Goal: Transaction & Acquisition: Purchase product/service

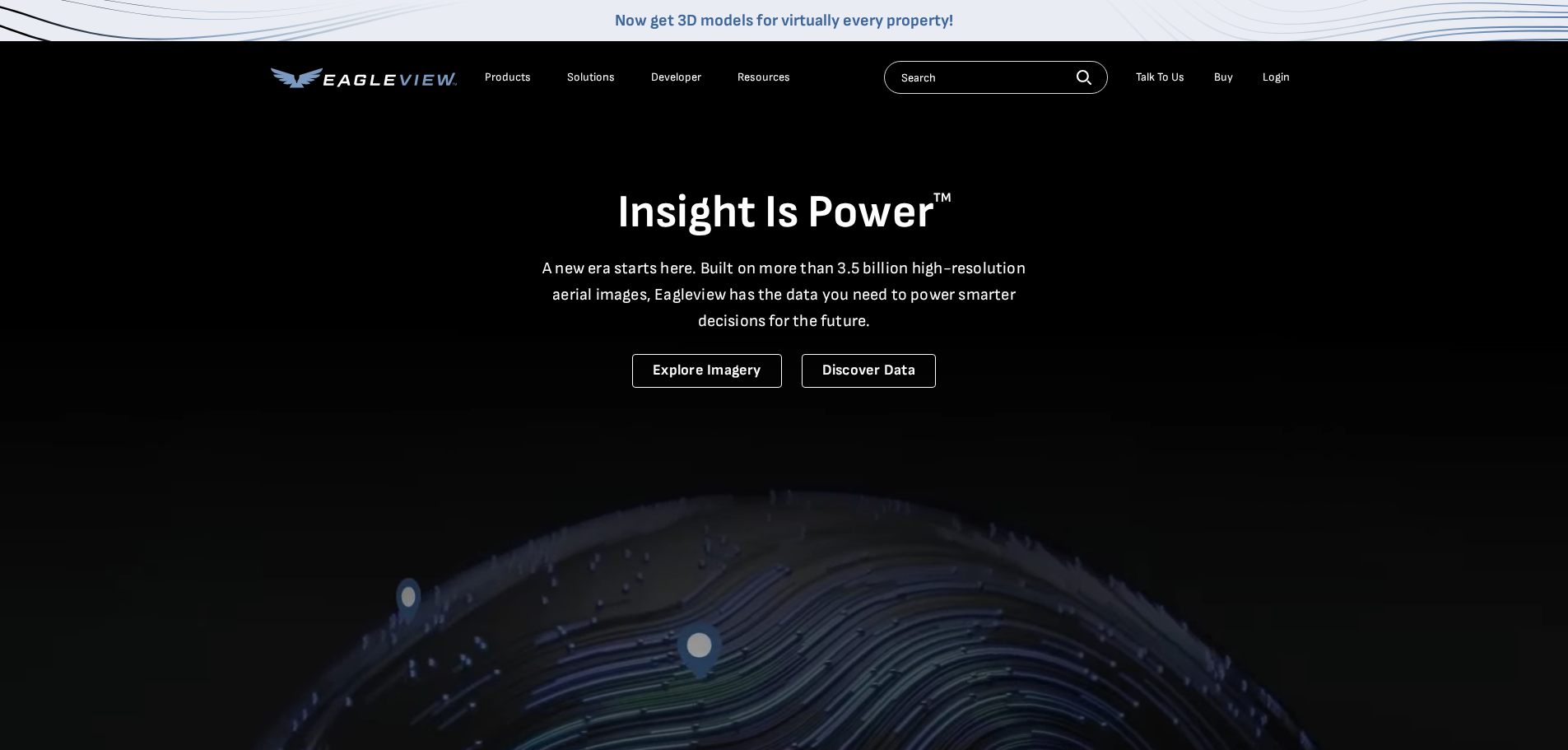
click at [1276, 79] on div "Login" at bounding box center [1275, 77] width 27 height 15
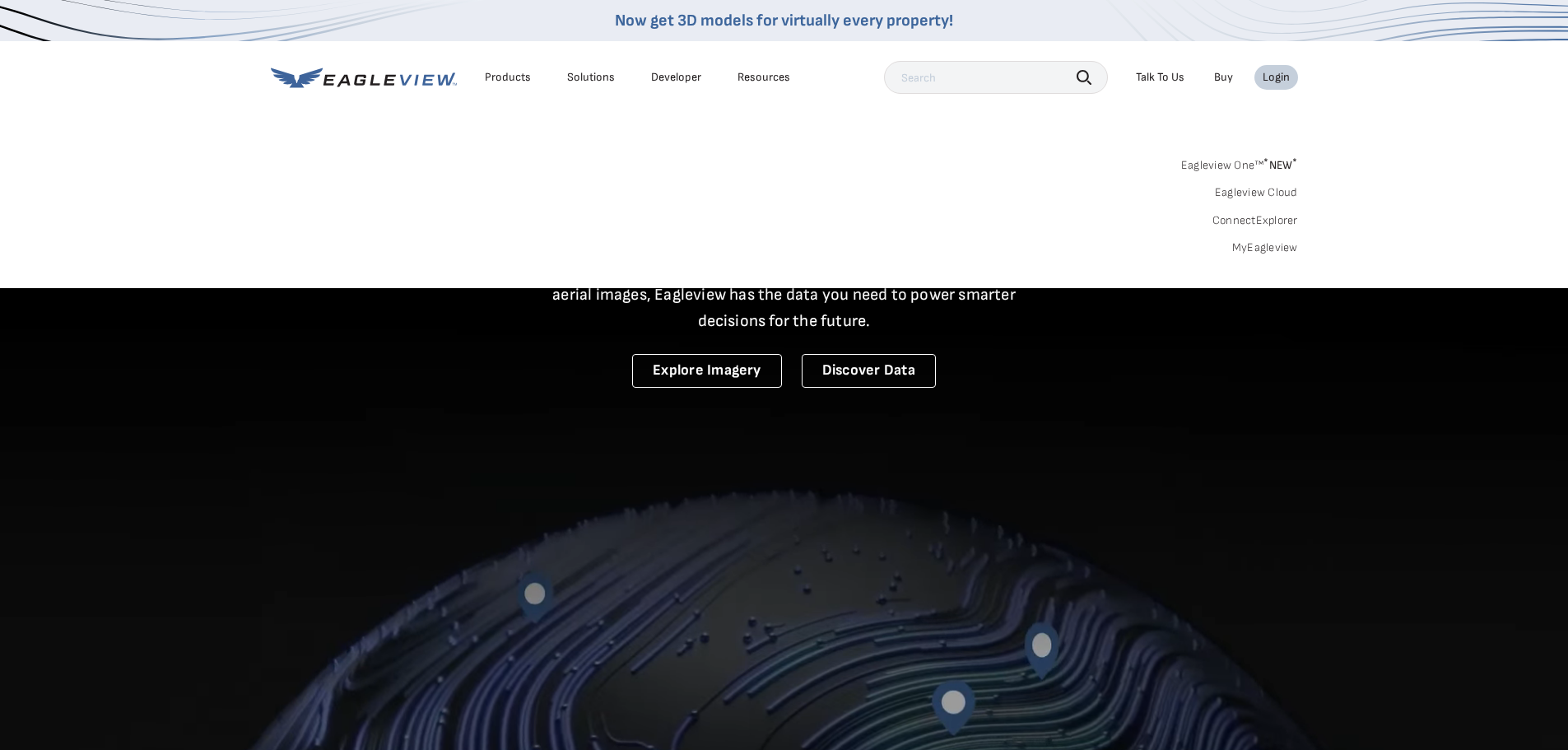
click at [1248, 247] on link "MyEagleview" at bounding box center [1265, 248] width 66 height 15
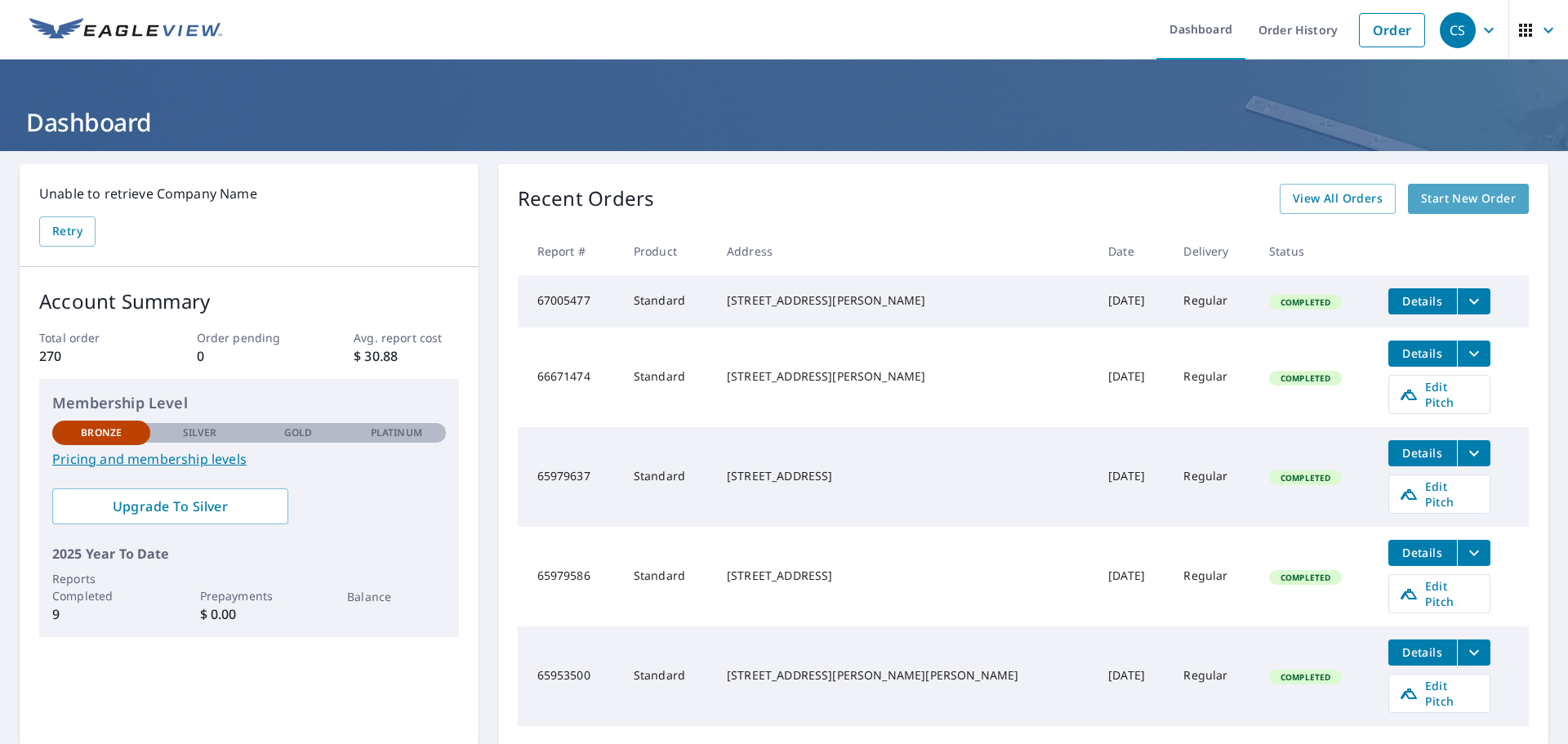
click at [1444, 203] on span "Start New Order" at bounding box center [1468, 199] width 94 height 20
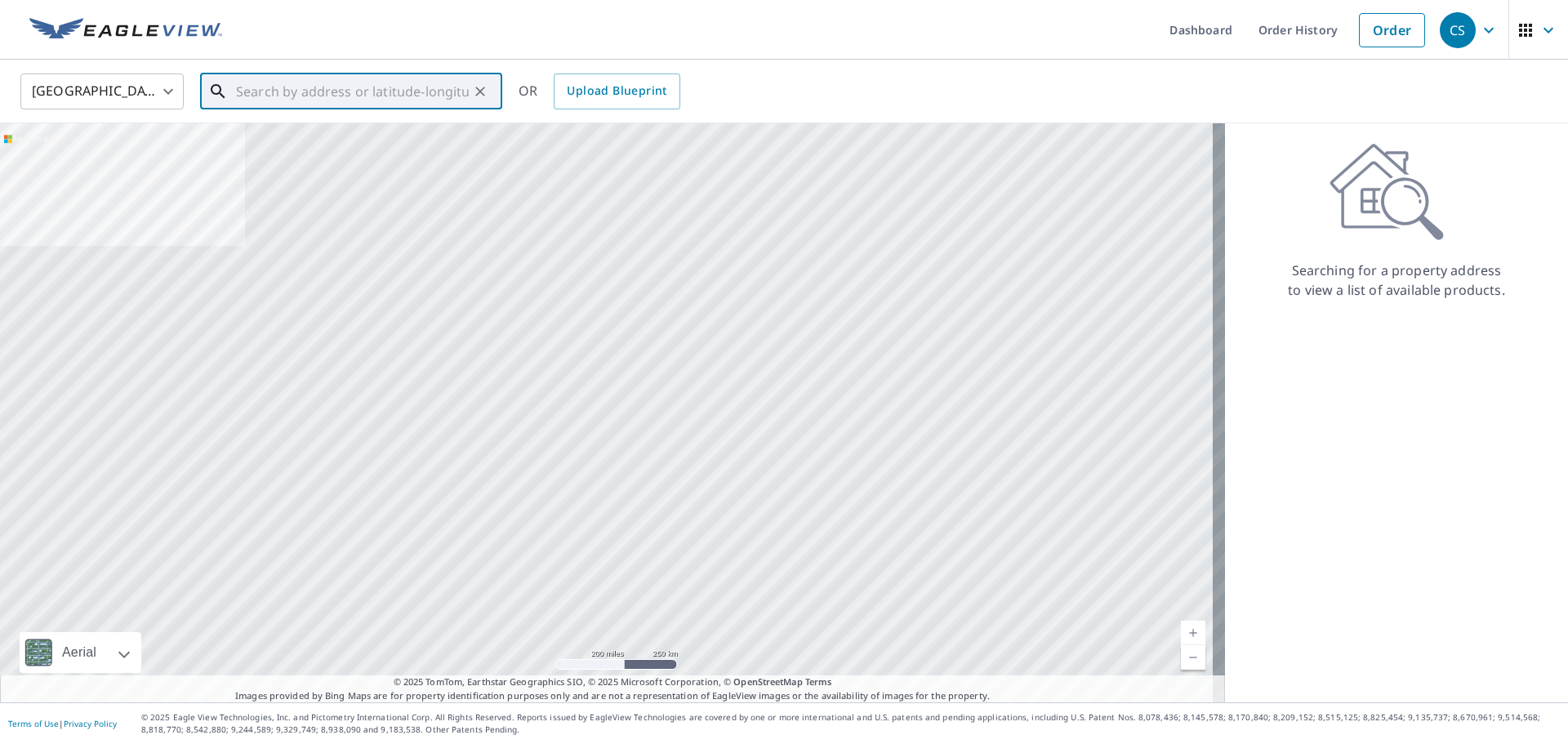
click at [292, 96] on input "text" at bounding box center [352, 91] width 232 height 45
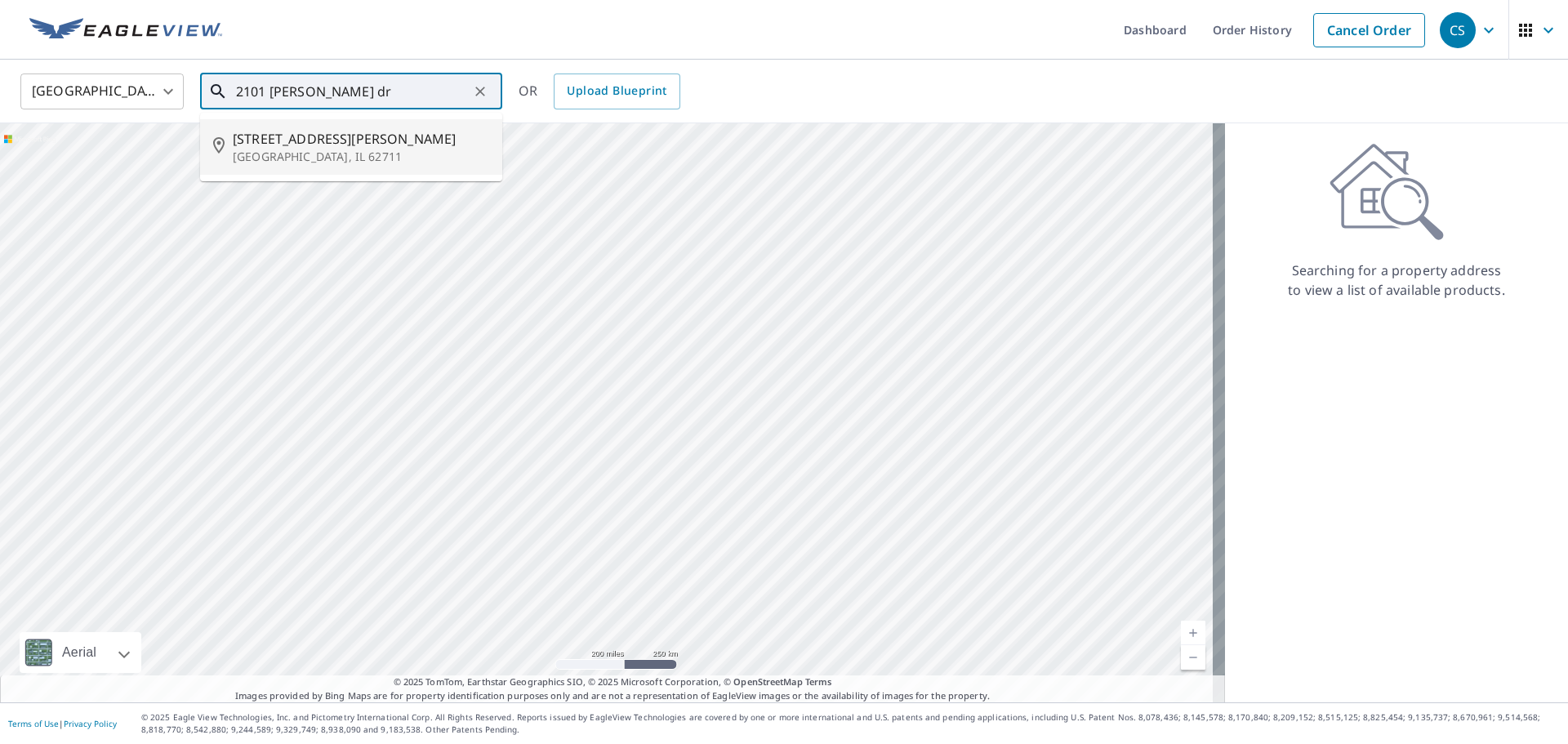
click at [279, 149] on p "[GEOGRAPHIC_DATA], IL 62711" at bounding box center [360, 157] width 256 height 17
type input "[STREET_ADDRESS][PERSON_NAME][PERSON_NAME]"
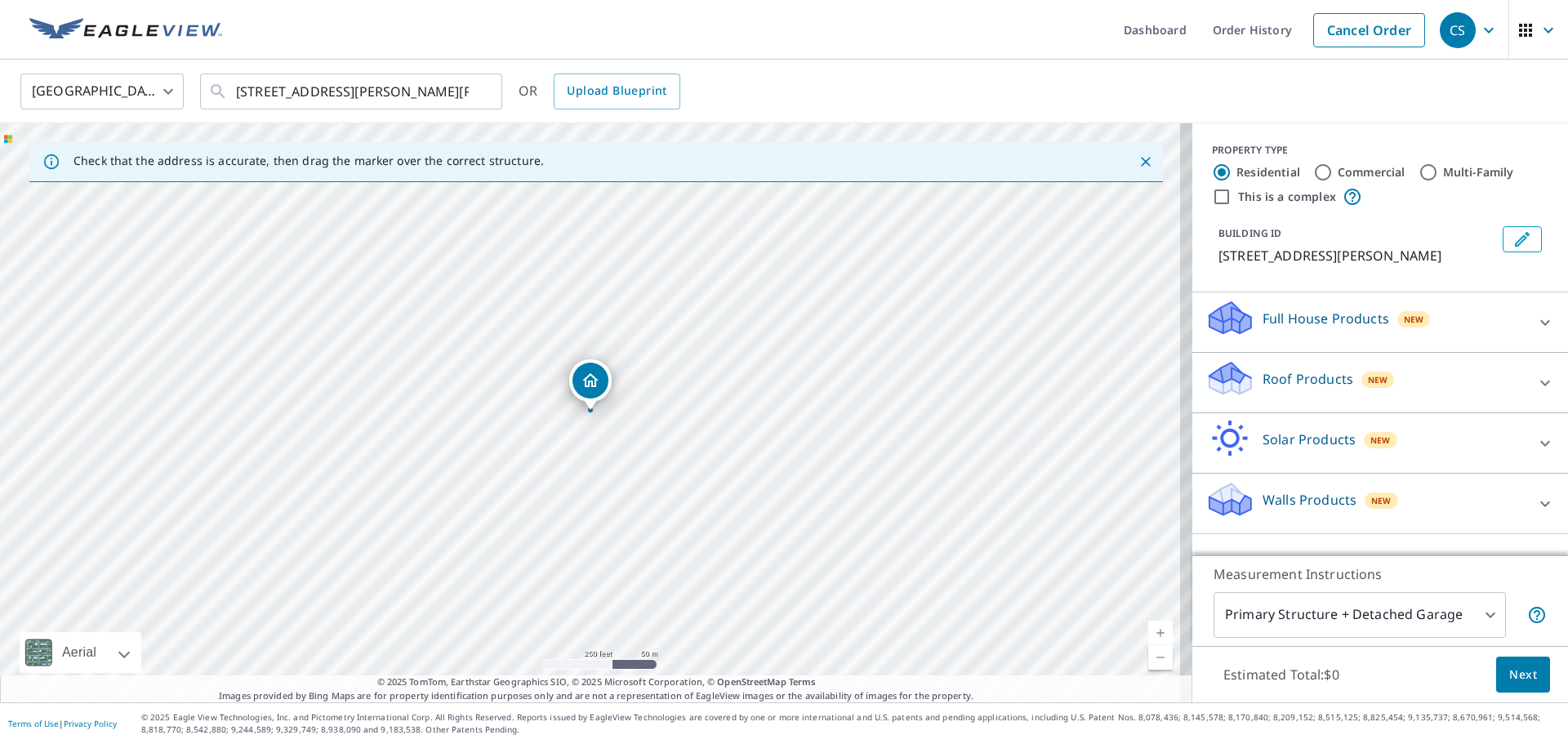
click at [1298, 386] on p "Roof Products" at bounding box center [1308, 378] width 91 height 19
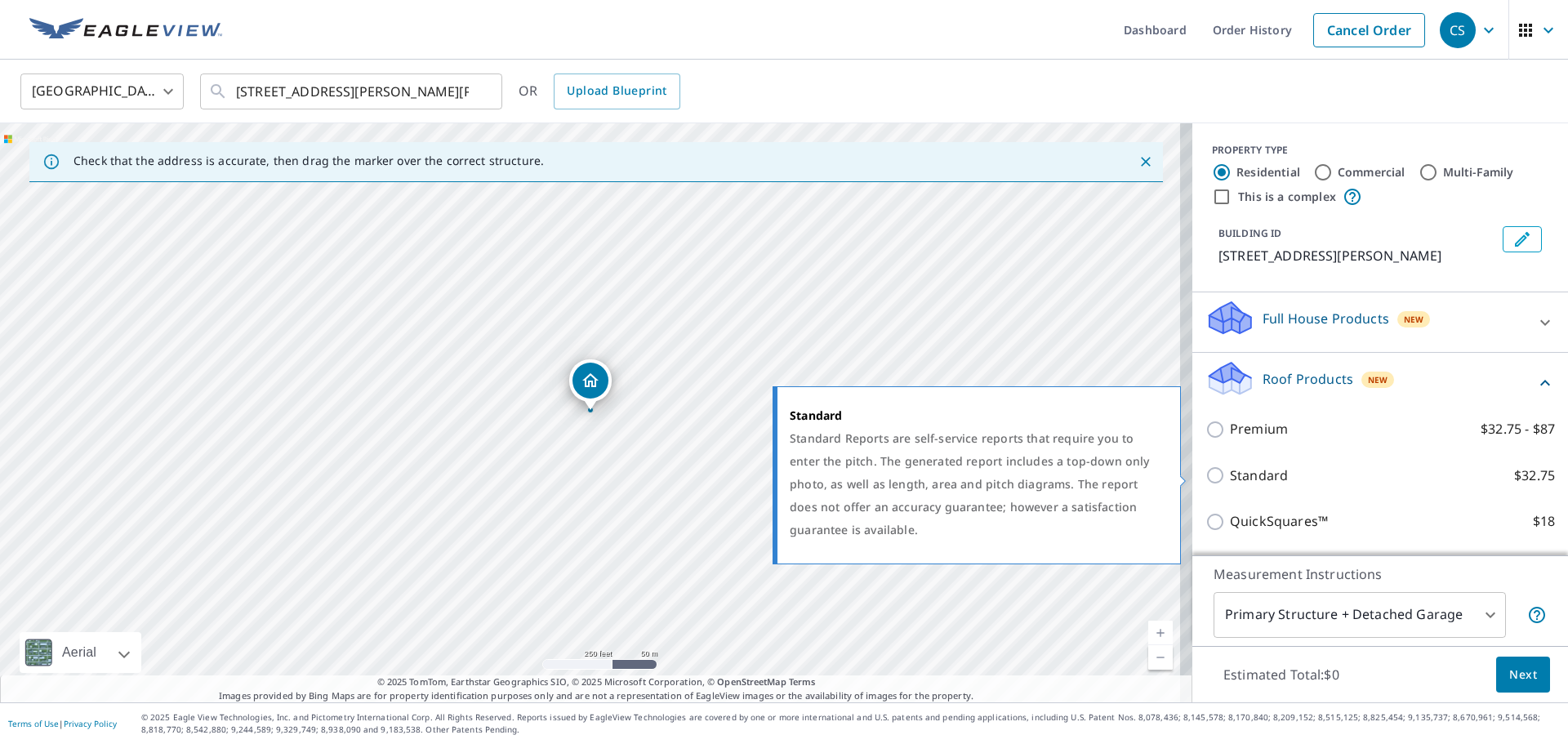
click at [1250, 473] on p "Standard" at bounding box center [1259, 476] width 58 height 20
click at [1230, 473] on input "Standard $32.75" at bounding box center [1217, 475] width 24 height 19
checkbox input "true"
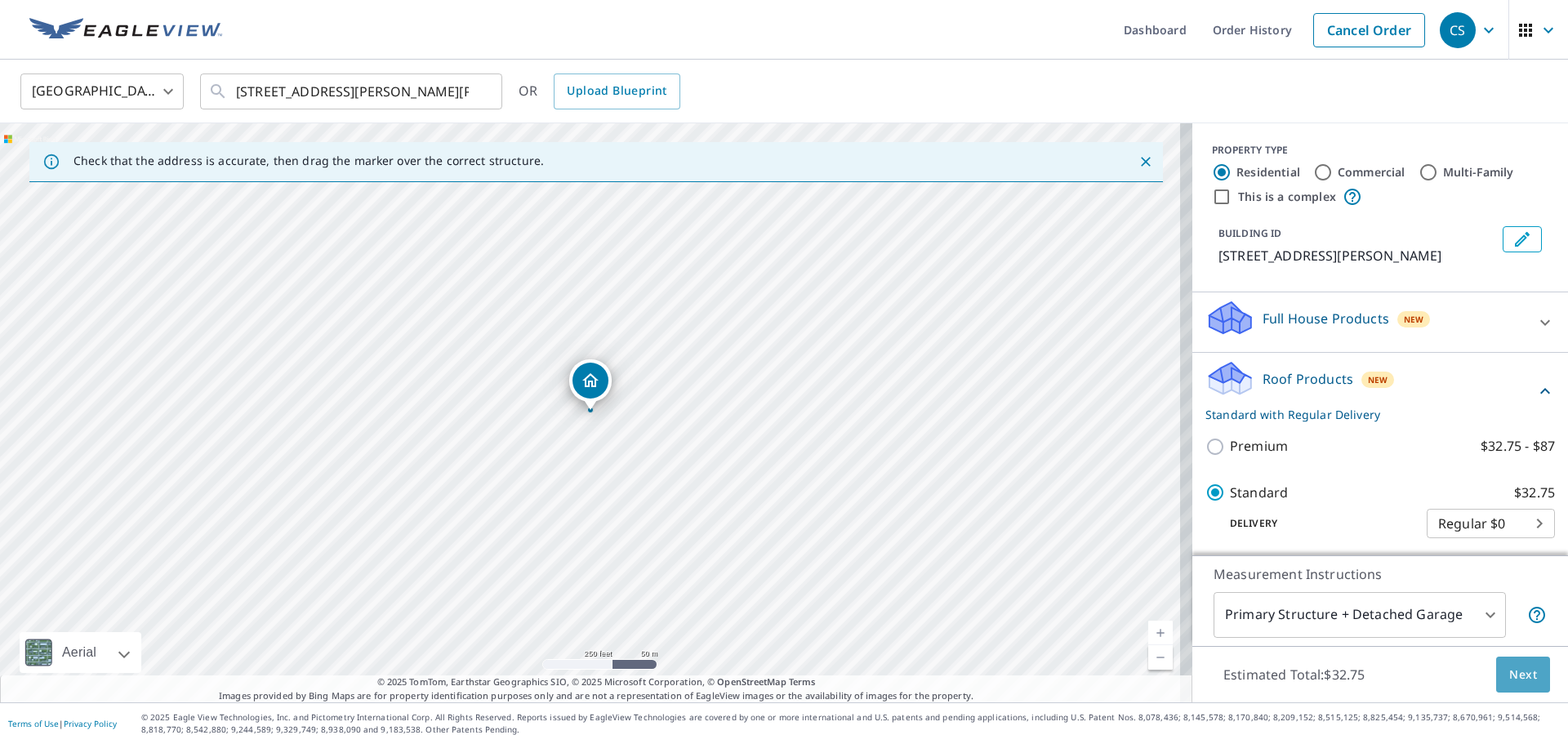
click at [1505, 688] on button "Next" at bounding box center [1523, 675] width 54 height 37
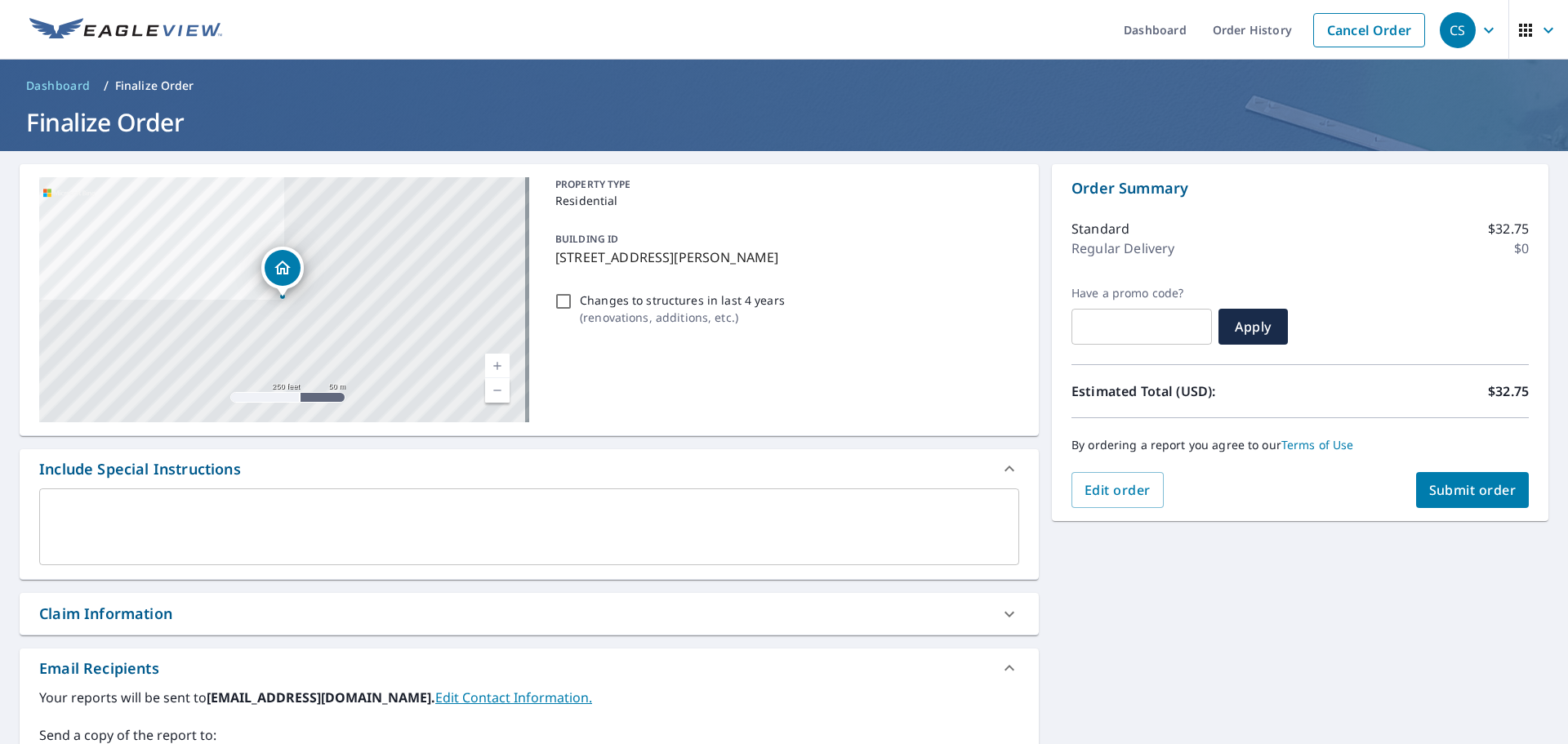
click at [1451, 500] on button "Submit order" at bounding box center [1473, 490] width 114 height 36
